Goal: Use online tool/utility: Utilize a website feature to perform a specific function

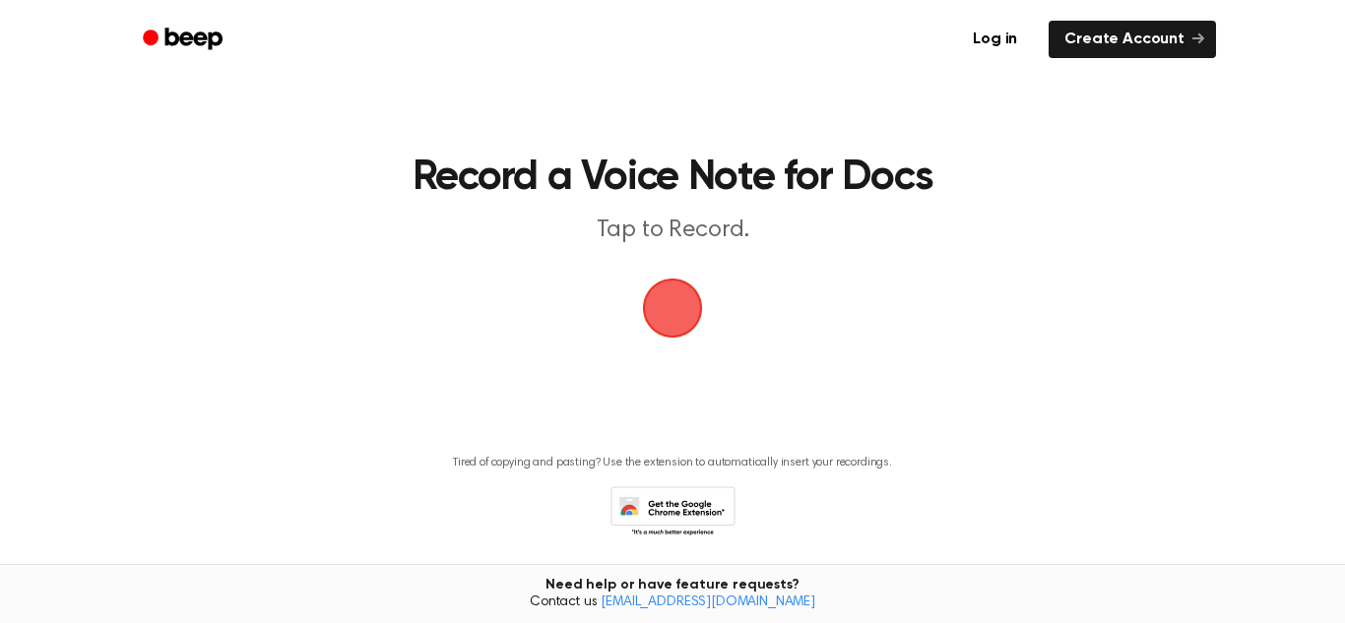
click at [662, 283] on span "button" at bounding box center [673, 309] width 64 height 64
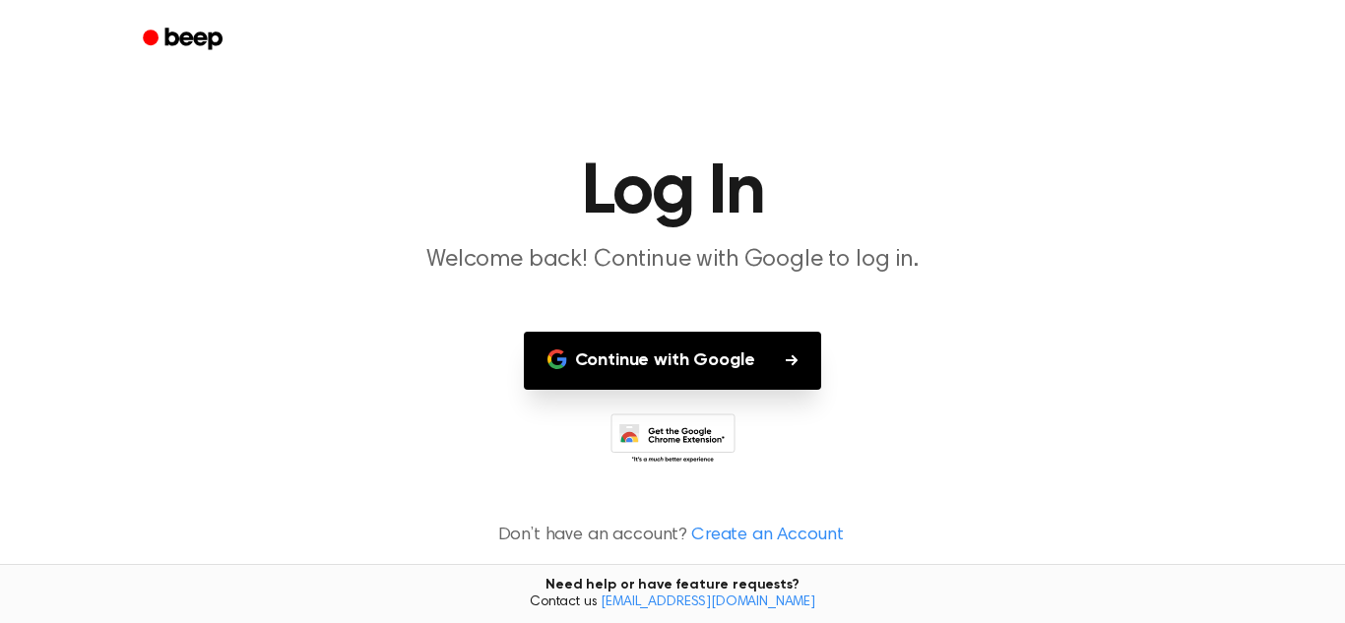
click at [765, 369] on button "Continue with Google" at bounding box center [673, 361] width 298 height 58
click at [1102, 372] on main "Log In Welcome back! Continue with Google to log in. Continue with Google Don’t…" at bounding box center [672, 311] width 1345 height 623
click at [749, 364] on button "Continue with Google" at bounding box center [673, 361] width 298 height 58
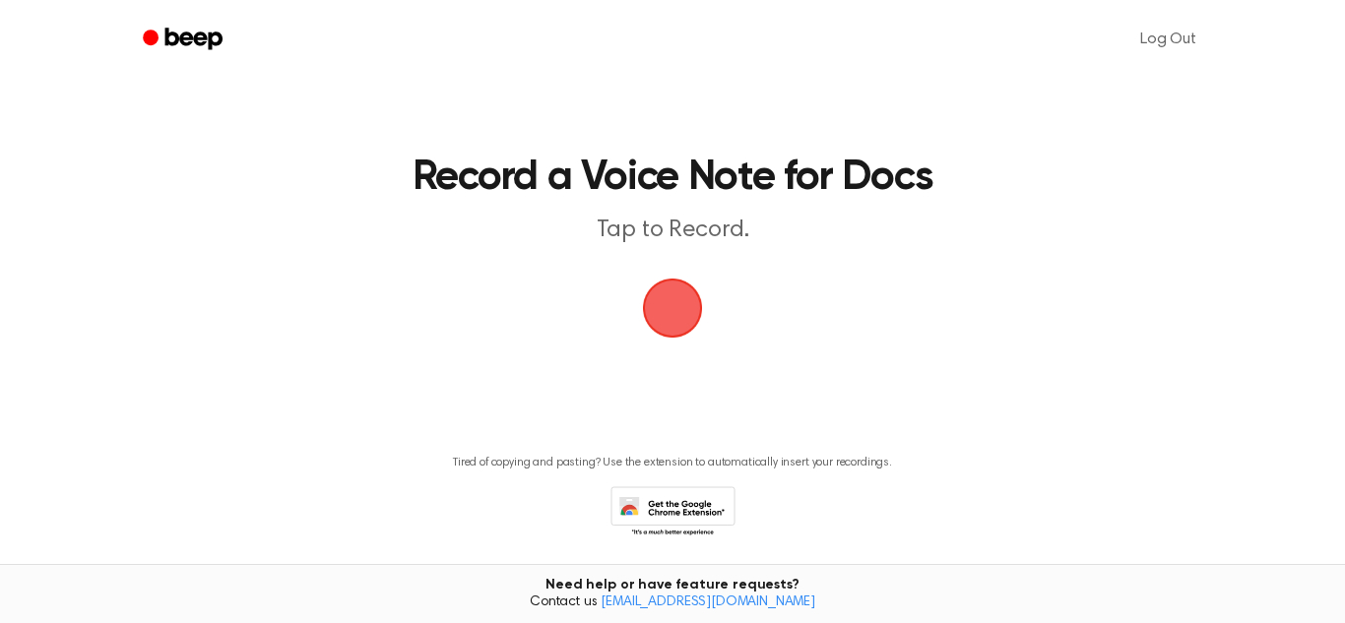
click at [668, 304] on span "button" at bounding box center [671, 307] width 109 height 109
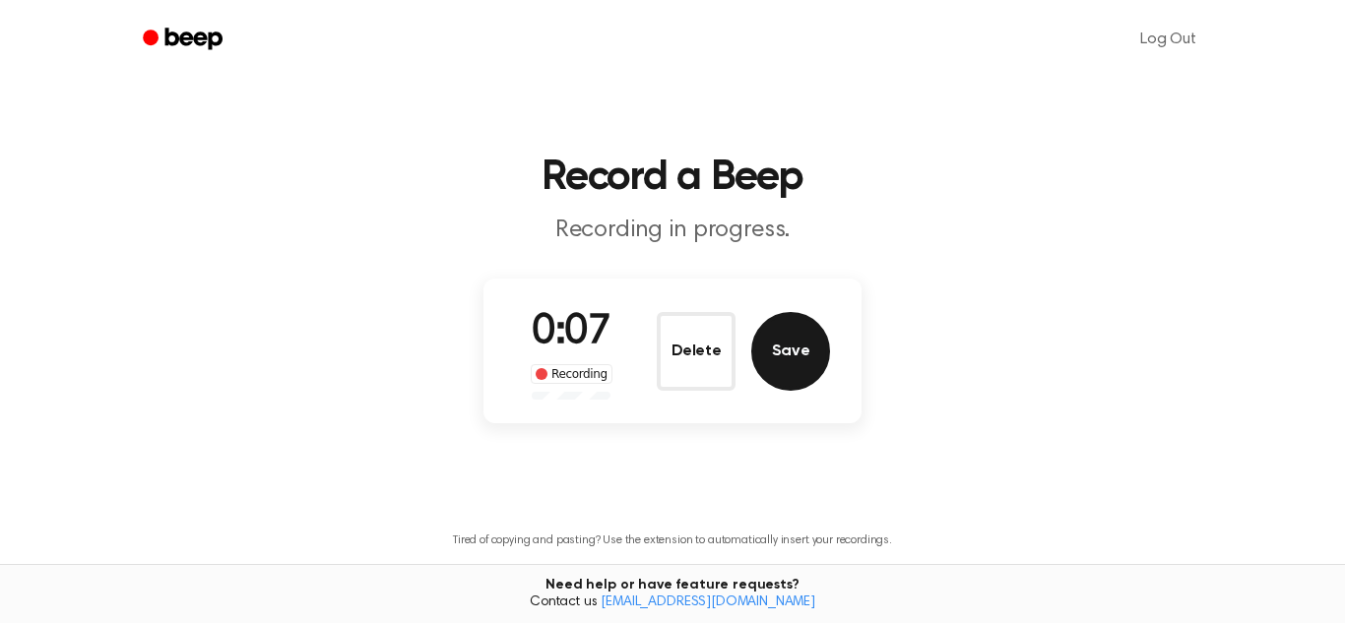
click at [778, 339] on button "Save" at bounding box center [790, 351] width 79 height 79
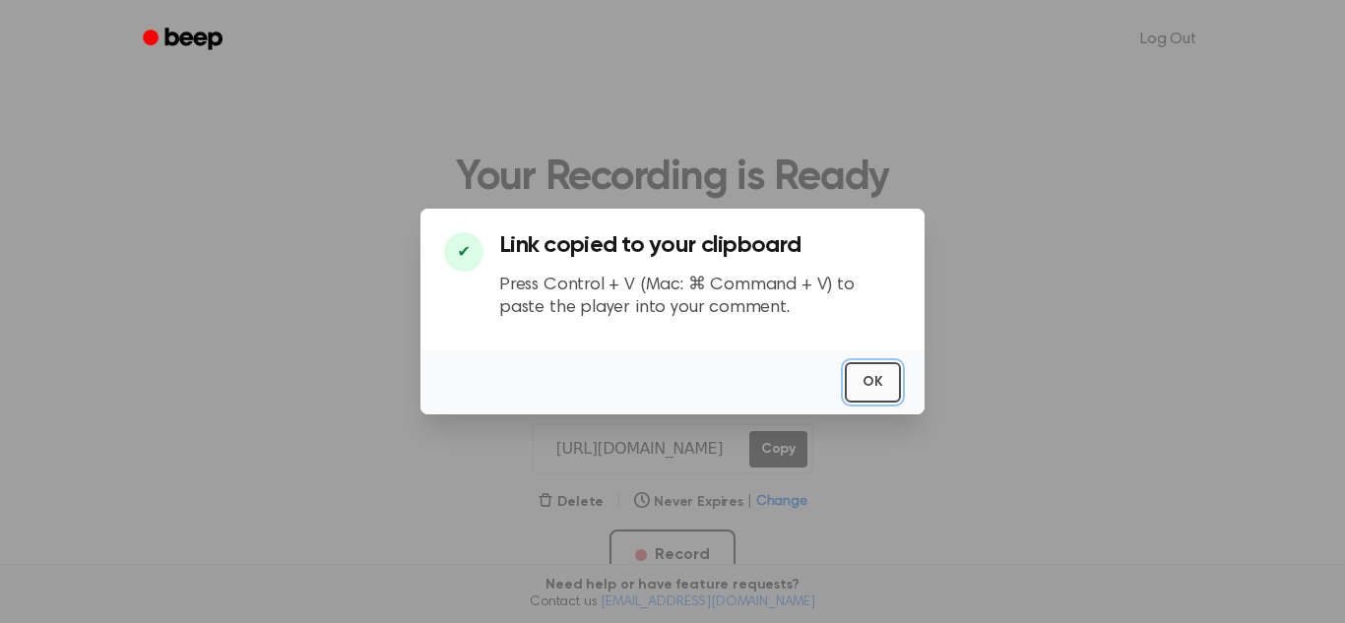
click at [868, 395] on button "OK" at bounding box center [873, 382] width 56 height 40
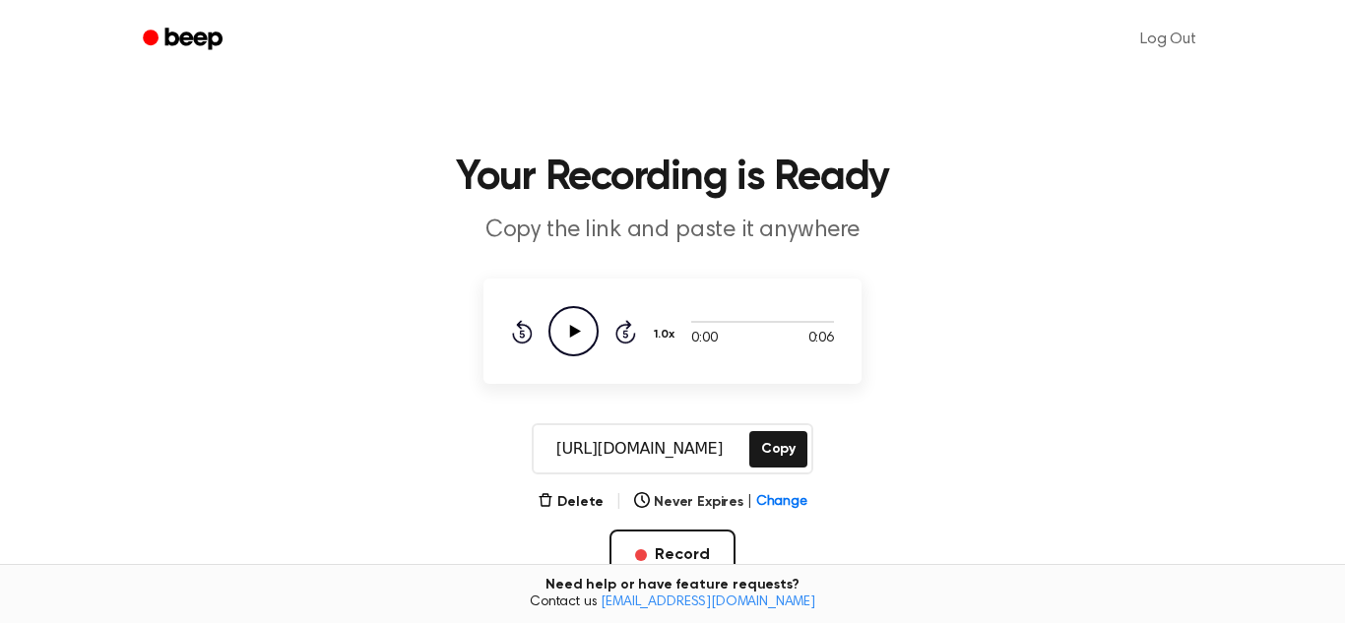
click at [584, 337] on icon "Play Audio" at bounding box center [573, 331] width 50 height 50
click at [1039, 305] on main "Your Recording is Ready Copy the link and paste it anywhere 0:06 0:06 Your brow…" at bounding box center [672, 415] width 1345 height 831
